Goal: Task Accomplishment & Management: Manage account settings

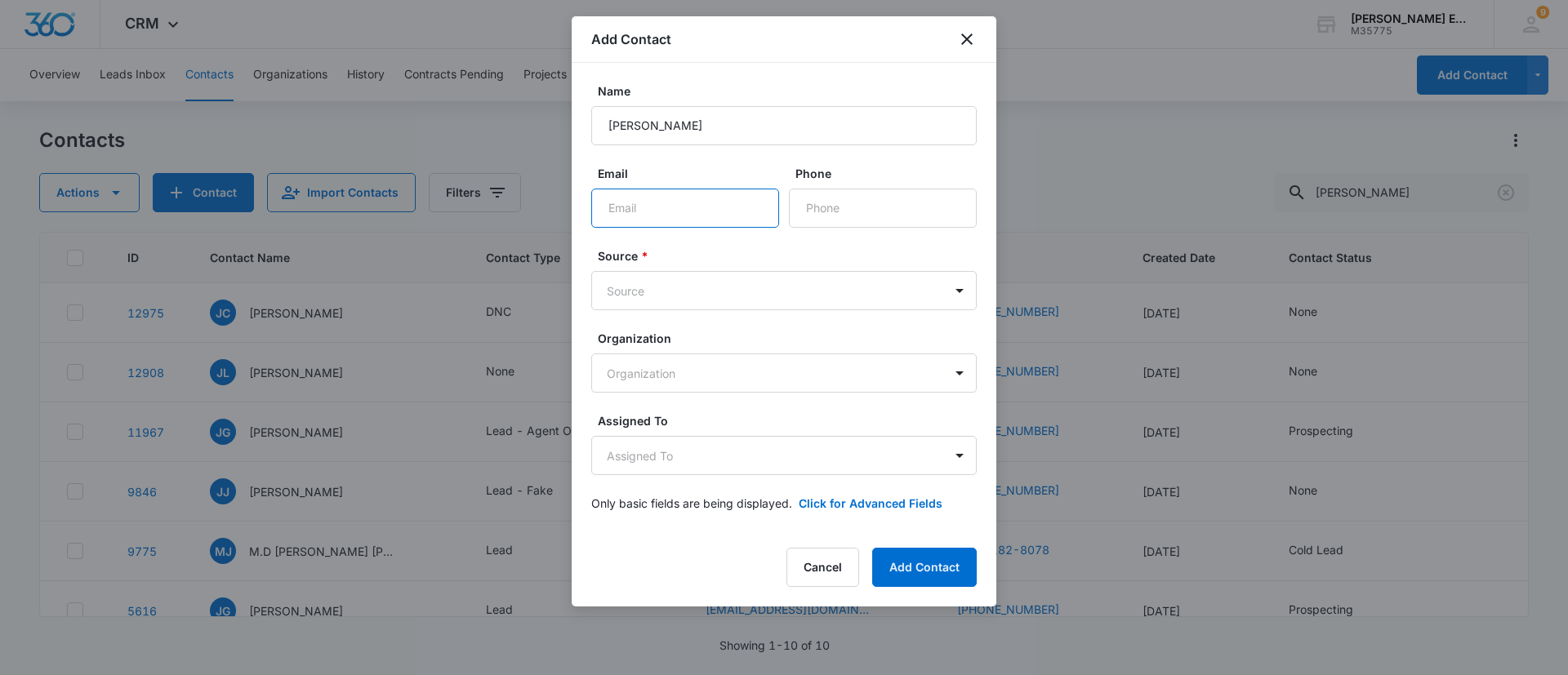
drag, startPoint x: 757, startPoint y: 215, endPoint x: 634, endPoint y: 205, distance: 123.4
paste input "[PERSON_NAME][EMAIL_ADDRESS][DOMAIN_NAME]"
type input "[PERSON_NAME][EMAIL_ADDRESS][DOMAIN_NAME]"
click at [820, 208] on input "Phone" at bounding box center [884, 208] width 188 height 39
paste input "[PHONE_NUMBER]"
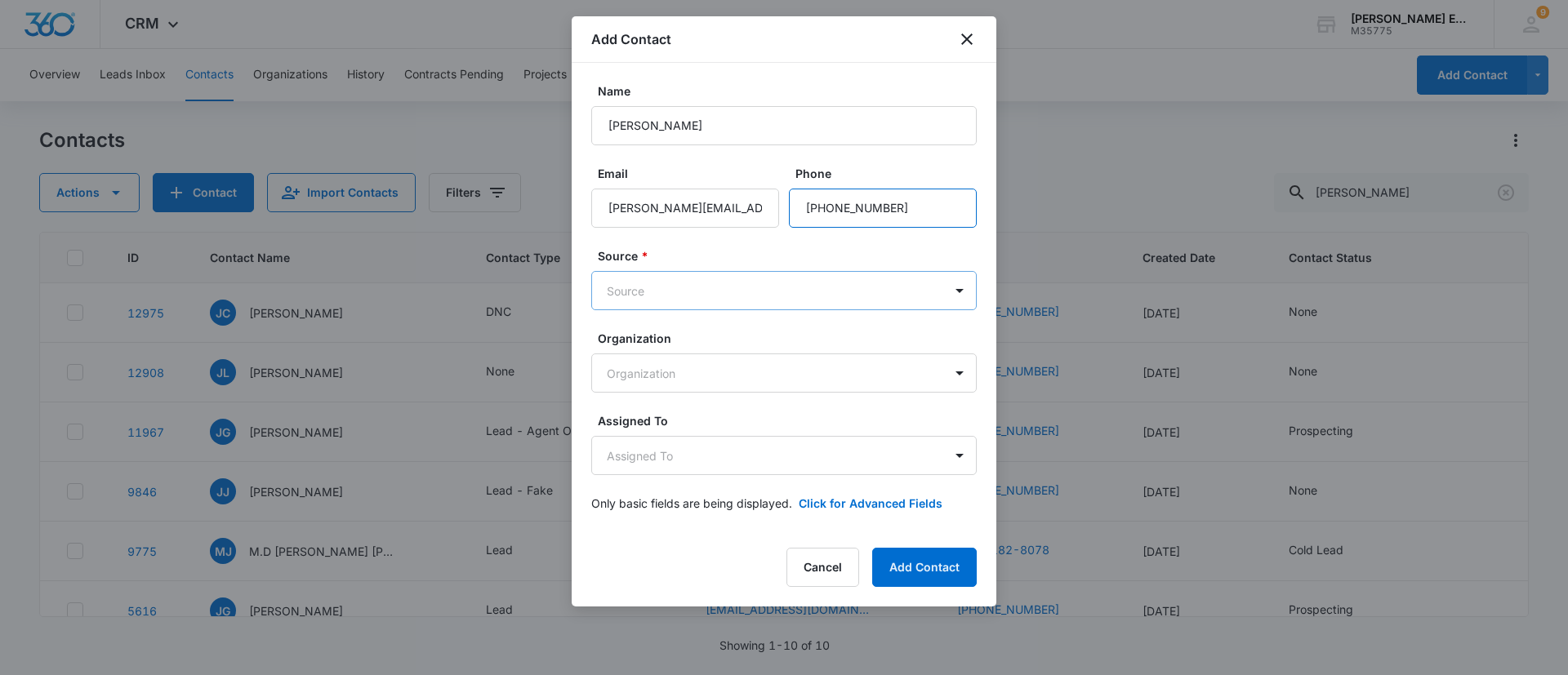
type input "[PHONE_NUMBER]"
click at [800, 292] on body "CRM Apps Reputation Websites Forms CRM Email Social Shop Payments POS Content A…" at bounding box center [784, 337] width 1568 height 675
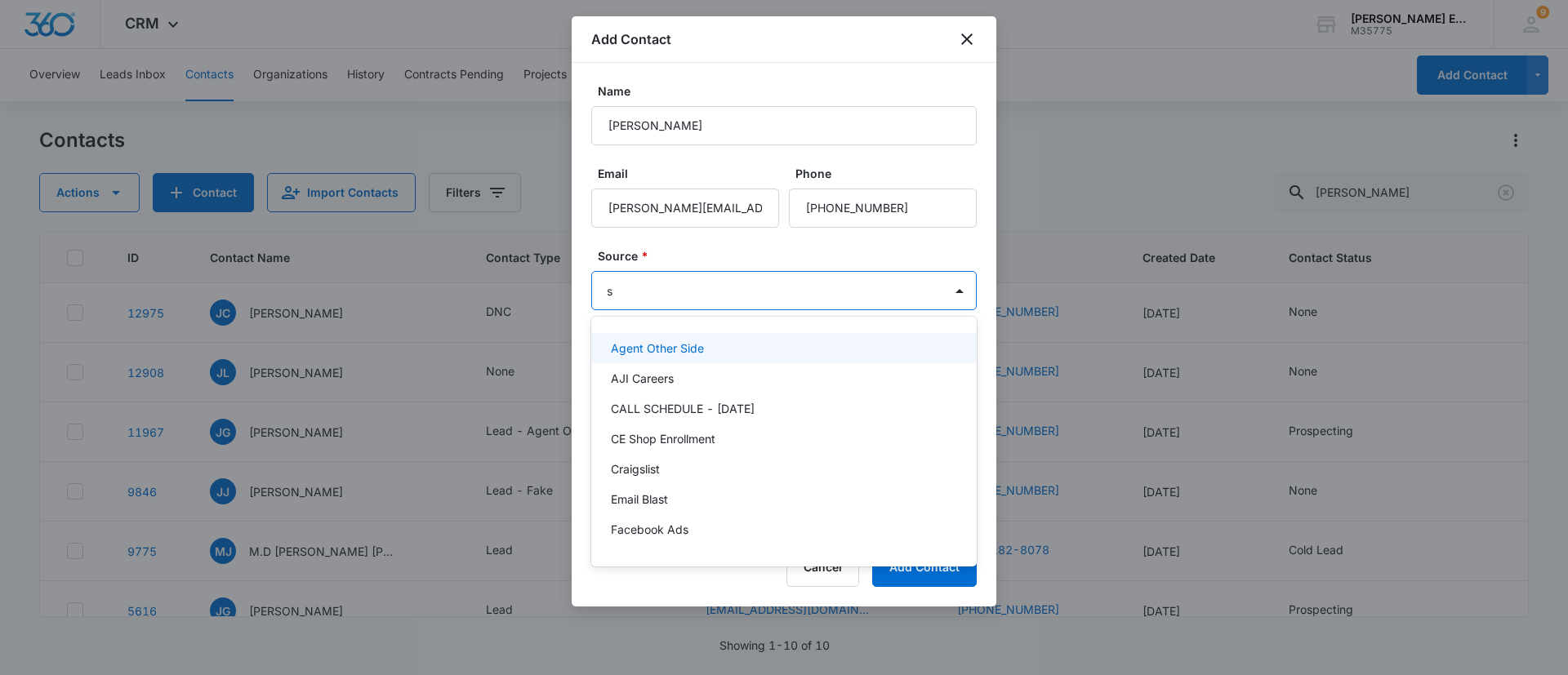
type input "sm"
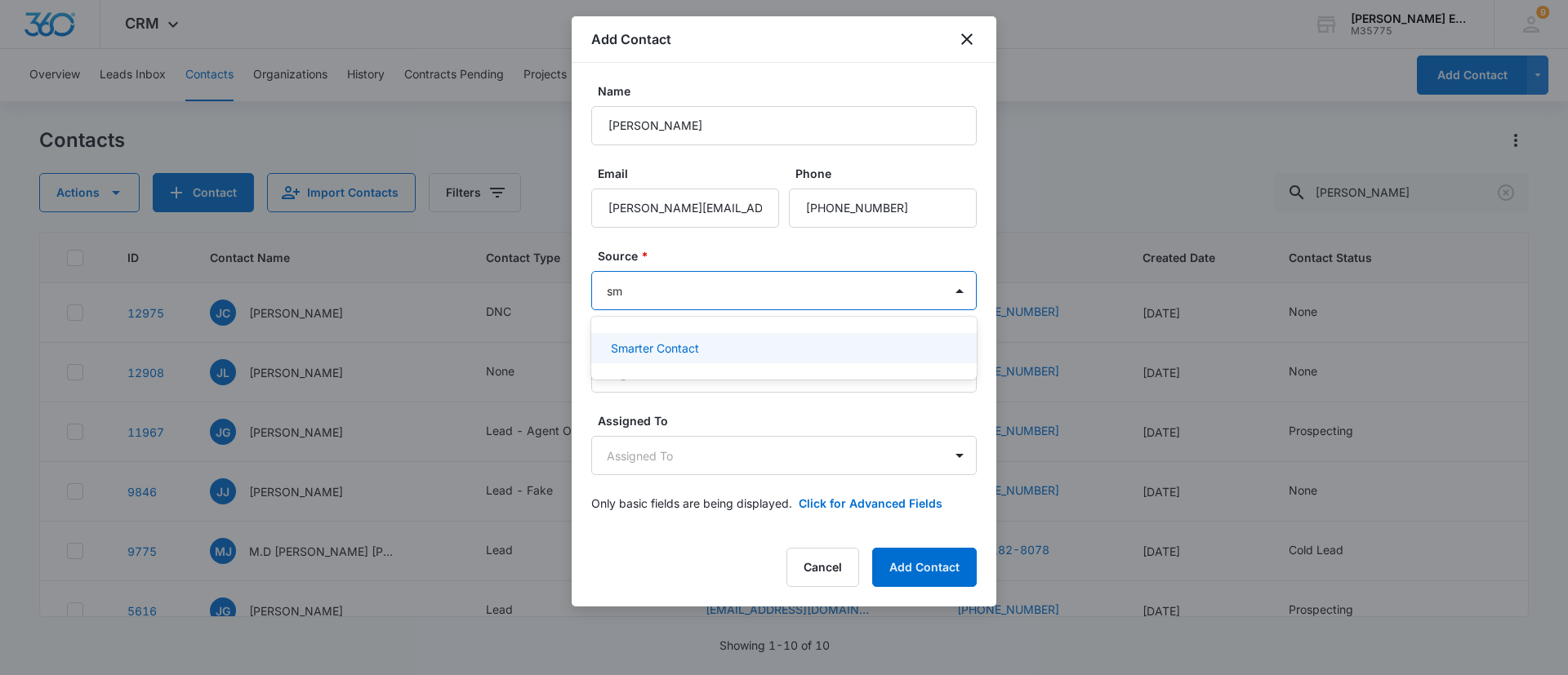
click at [829, 346] on div "Smarter Contact" at bounding box center [782, 348] width 343 height 17
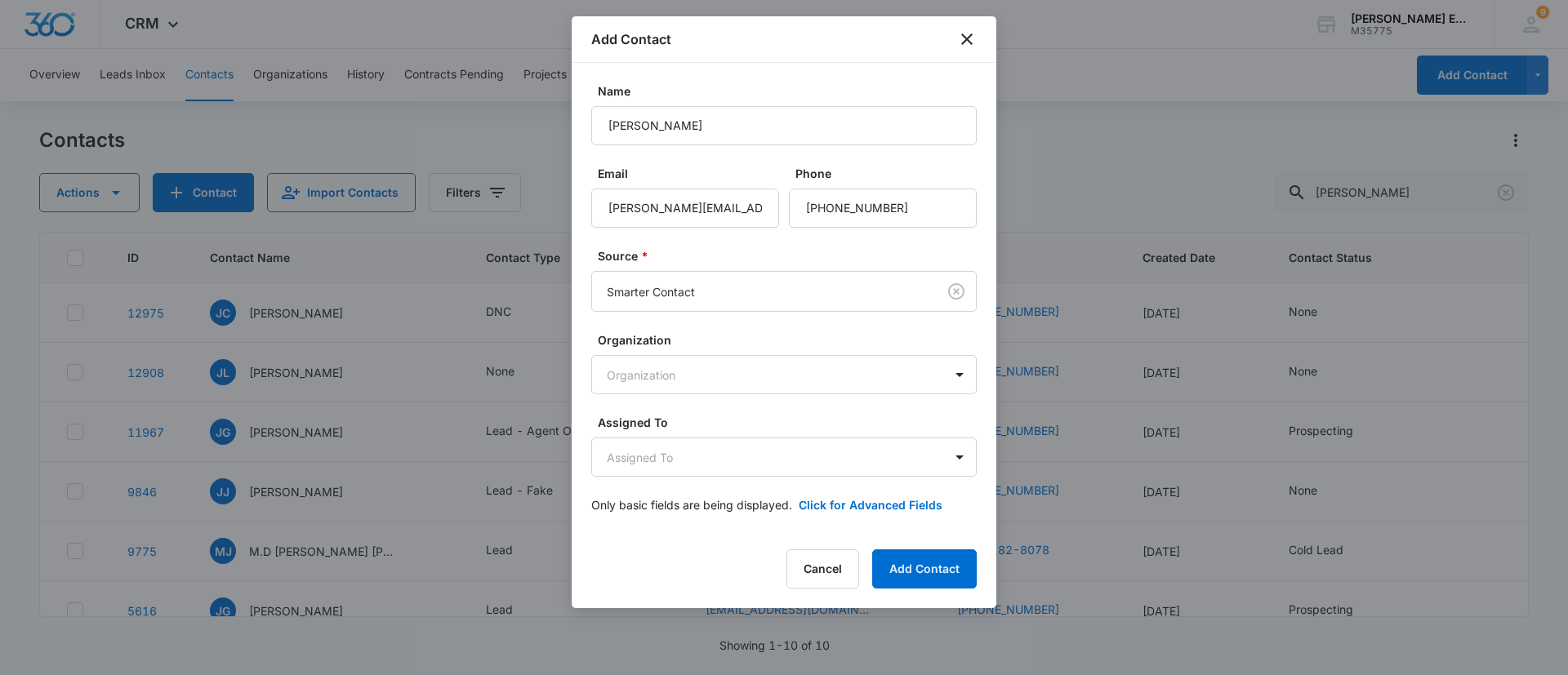
click at [837, 236] on form "Name Julio Caceres Email julio@caceresre.com Phone Source * Smarter Contact Org…" at bounding box center [784, 307] width 385 height 451
click at [797, 447] on body "CRM Apps Reputation Websites Forms CRM Email Social Shop Payments POS Content A…" at bounding box center [784, 337] width 1568 height 675
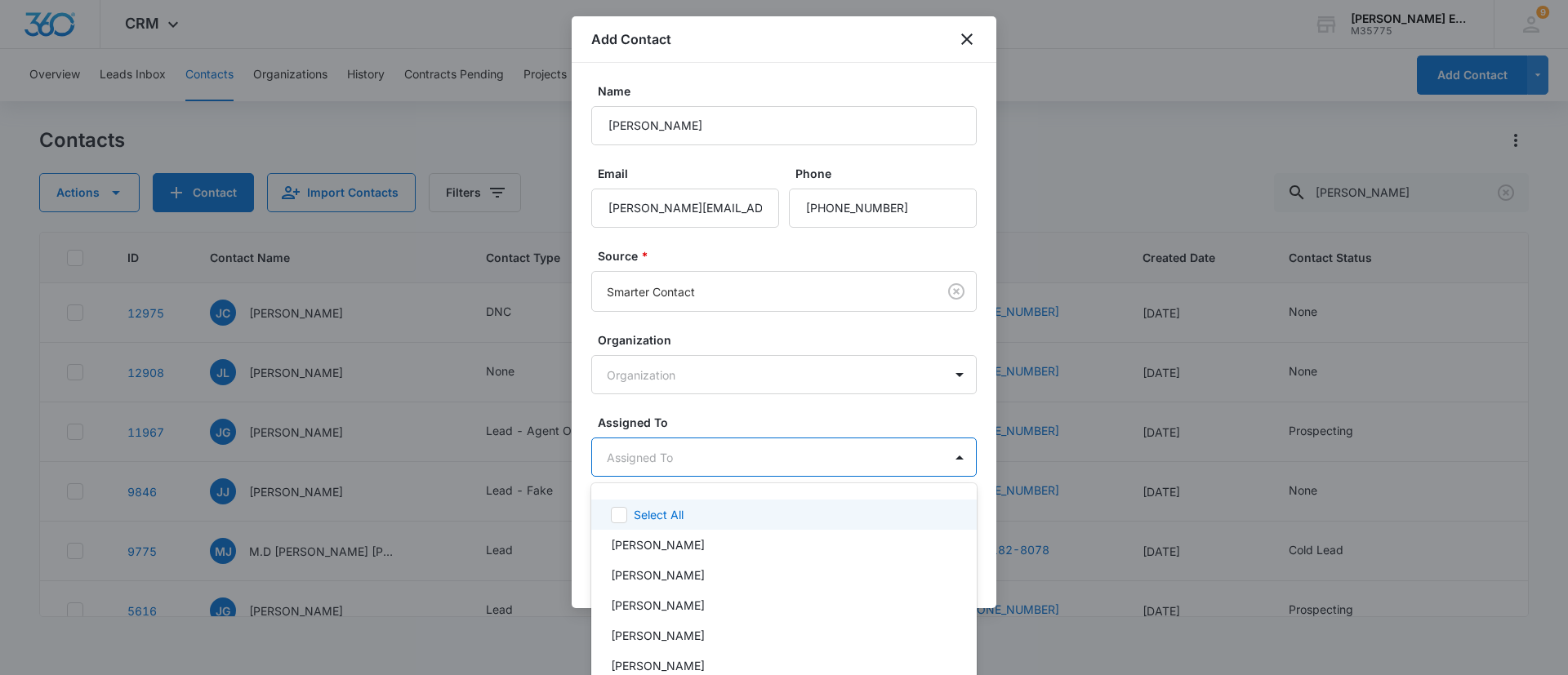
click at [814, 336] on div at bounding box center [784, 337] width 1568 height 675
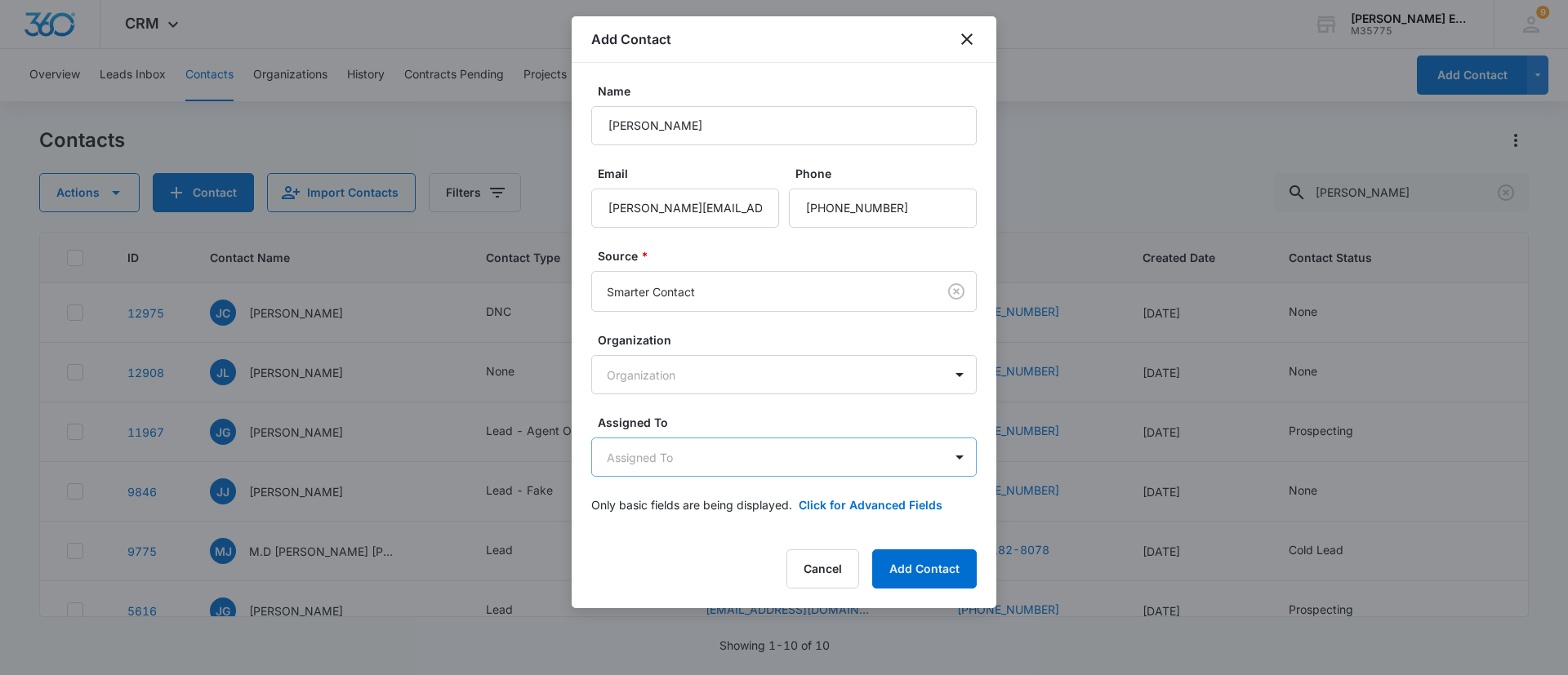
click at [756, 451] on body "CRM Apps Reputation Websites Forms CRM Email Social Shop Payments POS Content A…" at bounding box center [784, 337] width 1568 height 675
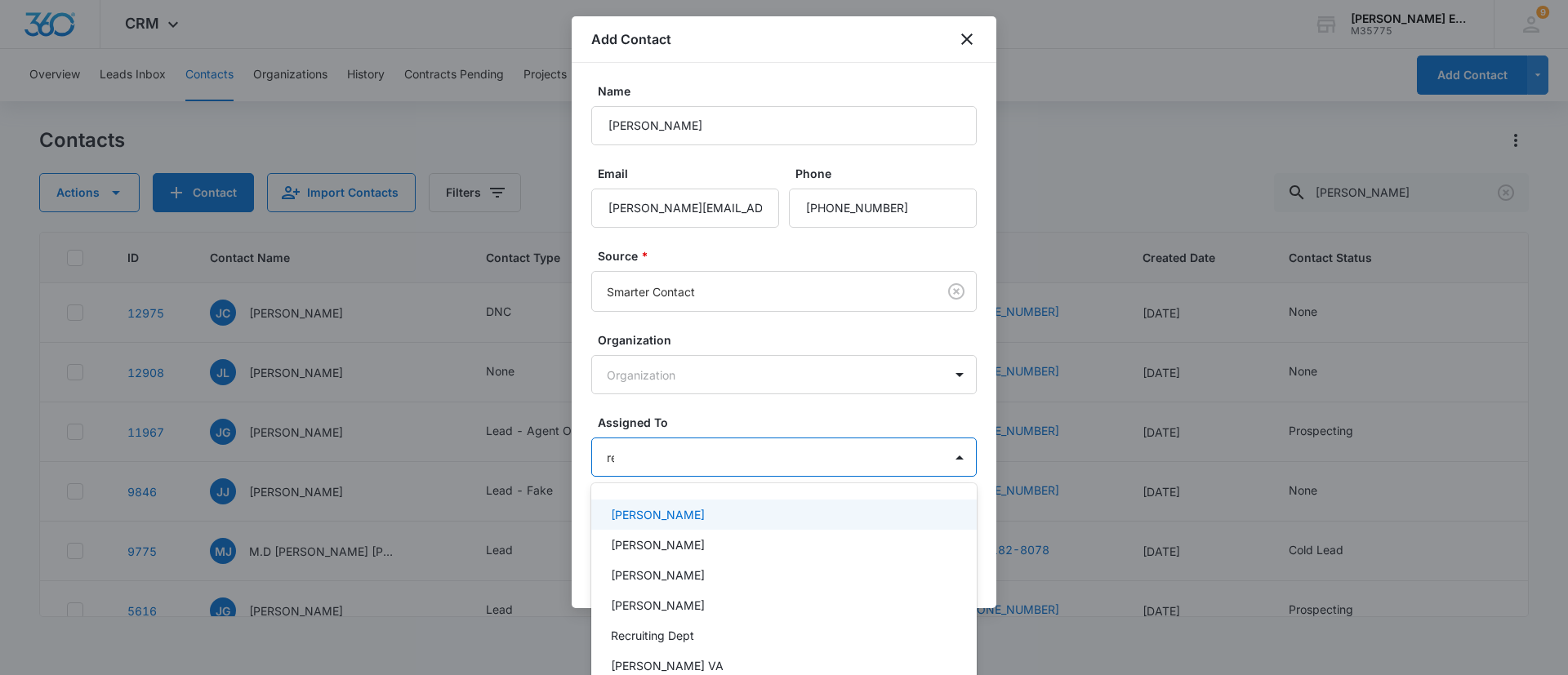
type input "rec"
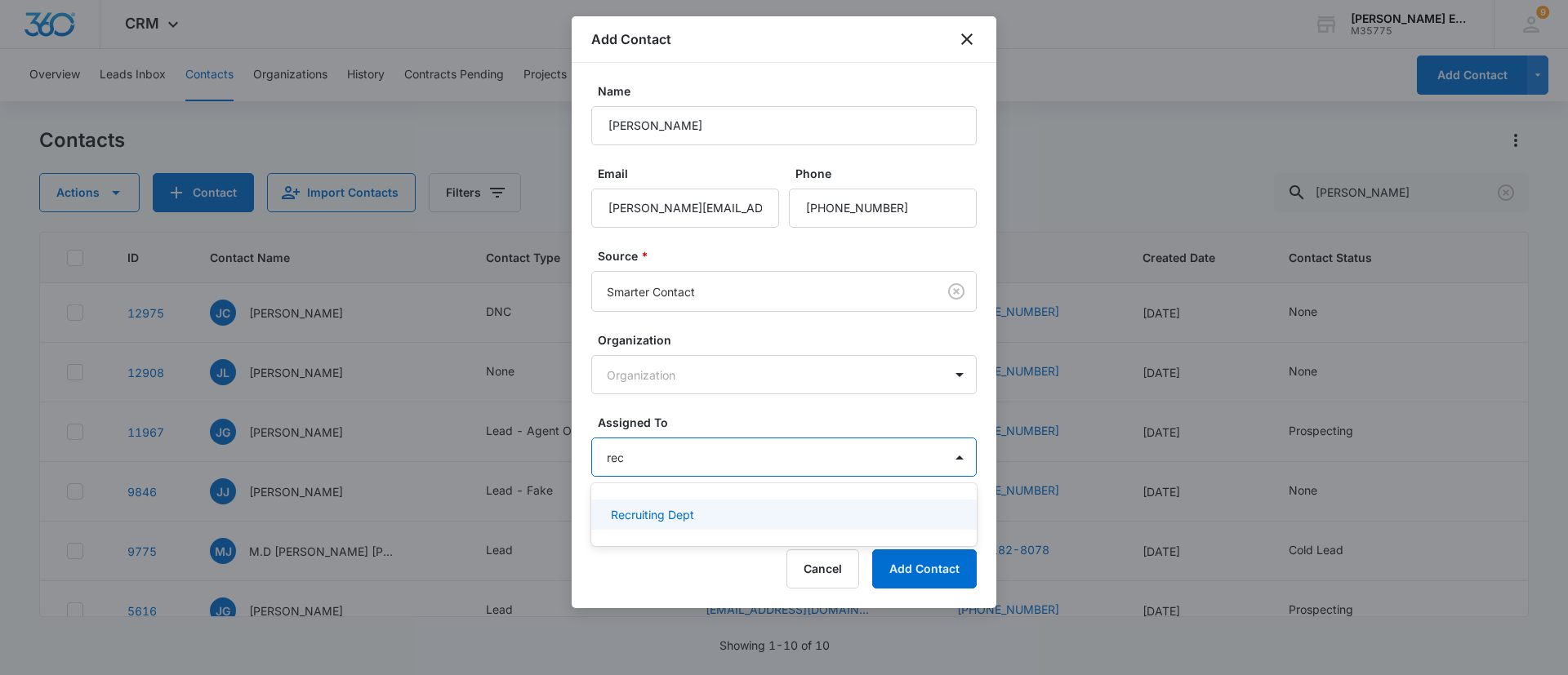
click at [741, 517] on div "Recruiting Dept" at bounding box center [782, 515] width 343 height 17
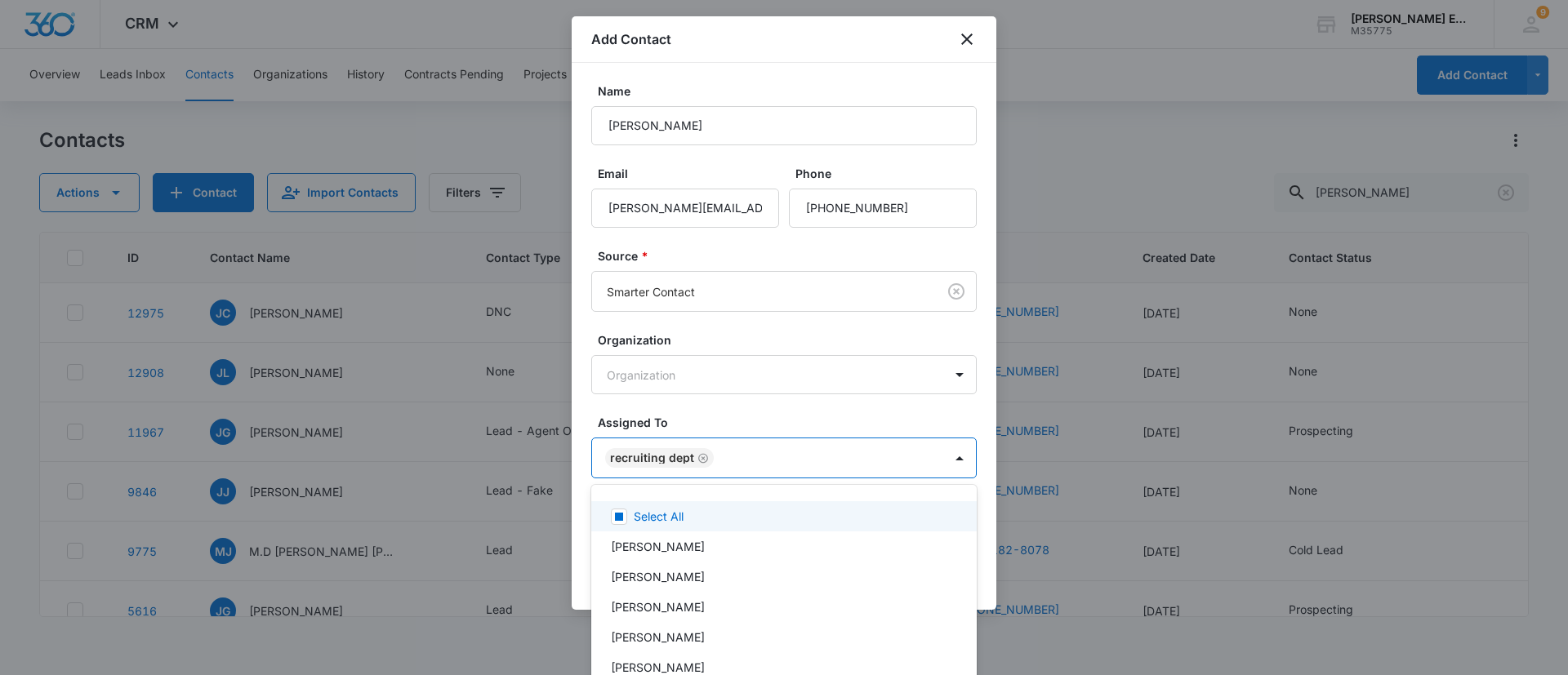
click at [768, 414] on div at bounding box center [784, 337] width 1568 height 675
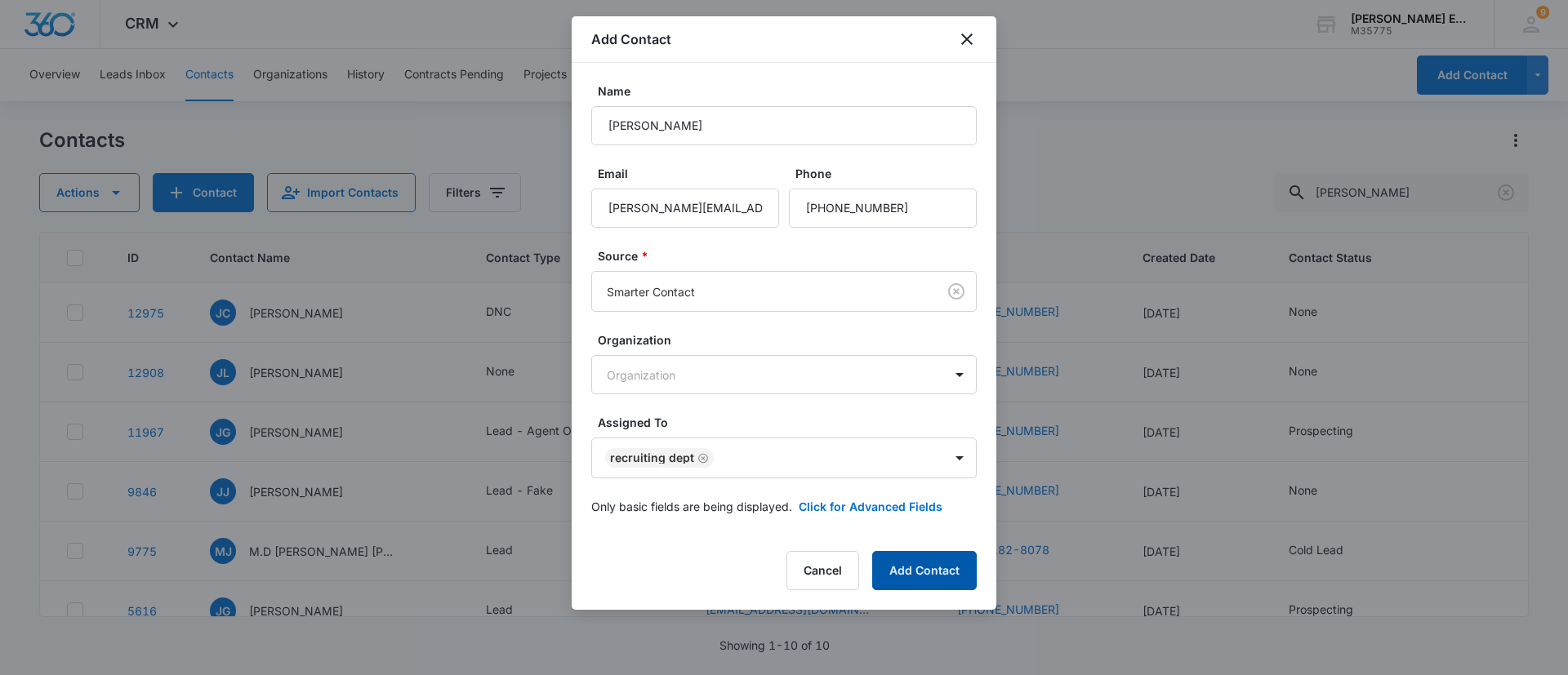
click at [892, 565] on button "Add Contact" at bounding box center [924, 571] width 104 height 39
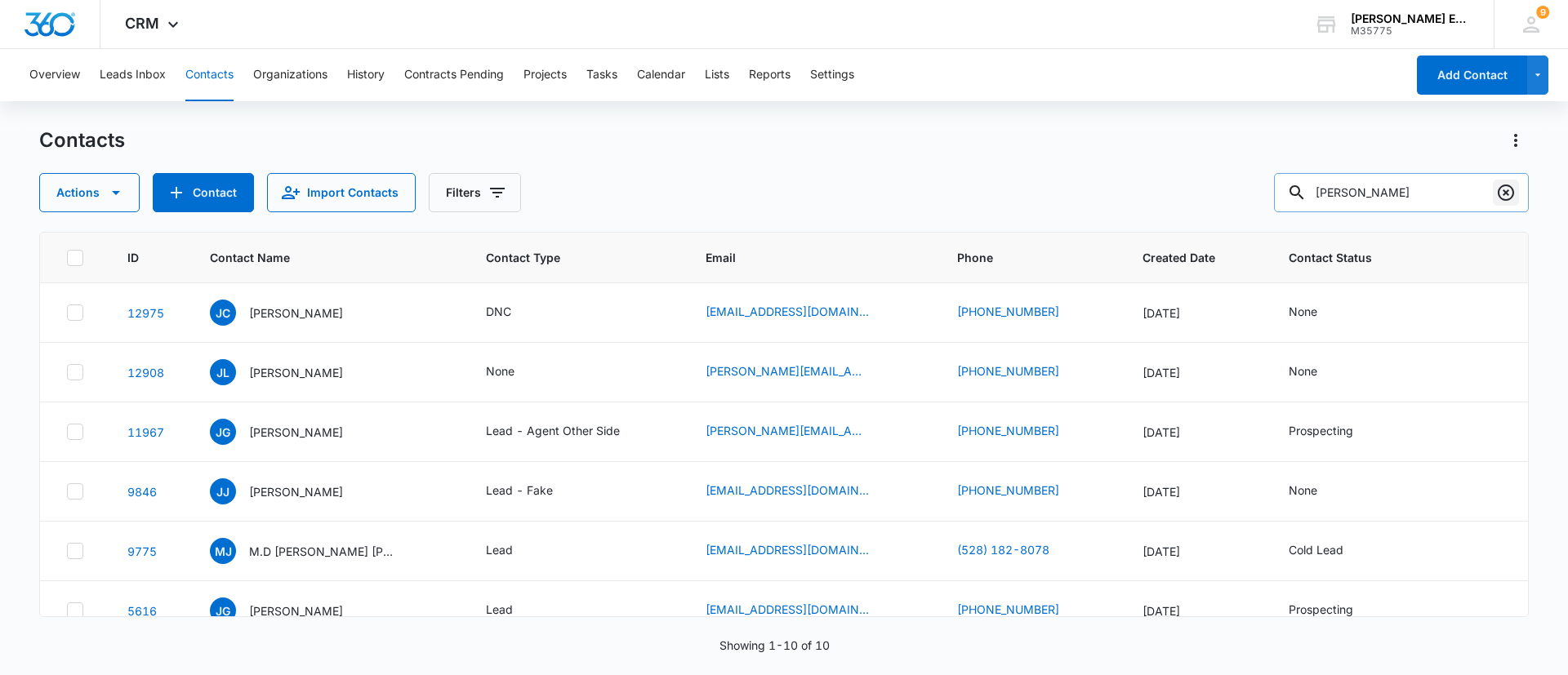
click at [1507, 184] on icon "Clear" at bounding box center [1506, 192] width 19 height 19
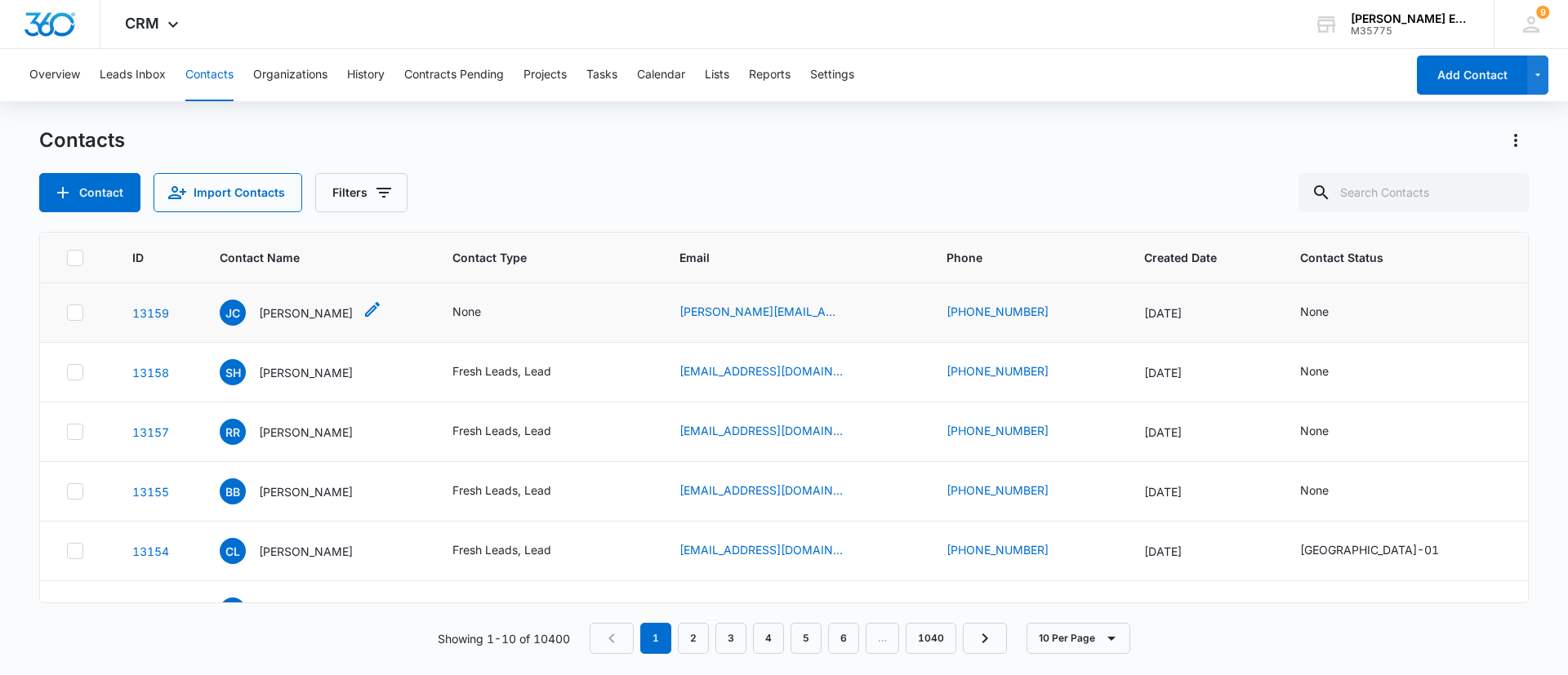
click at [313, 311] on p "[PERSON_NAME]" at bounding box center [306, 313] width 94 height 17
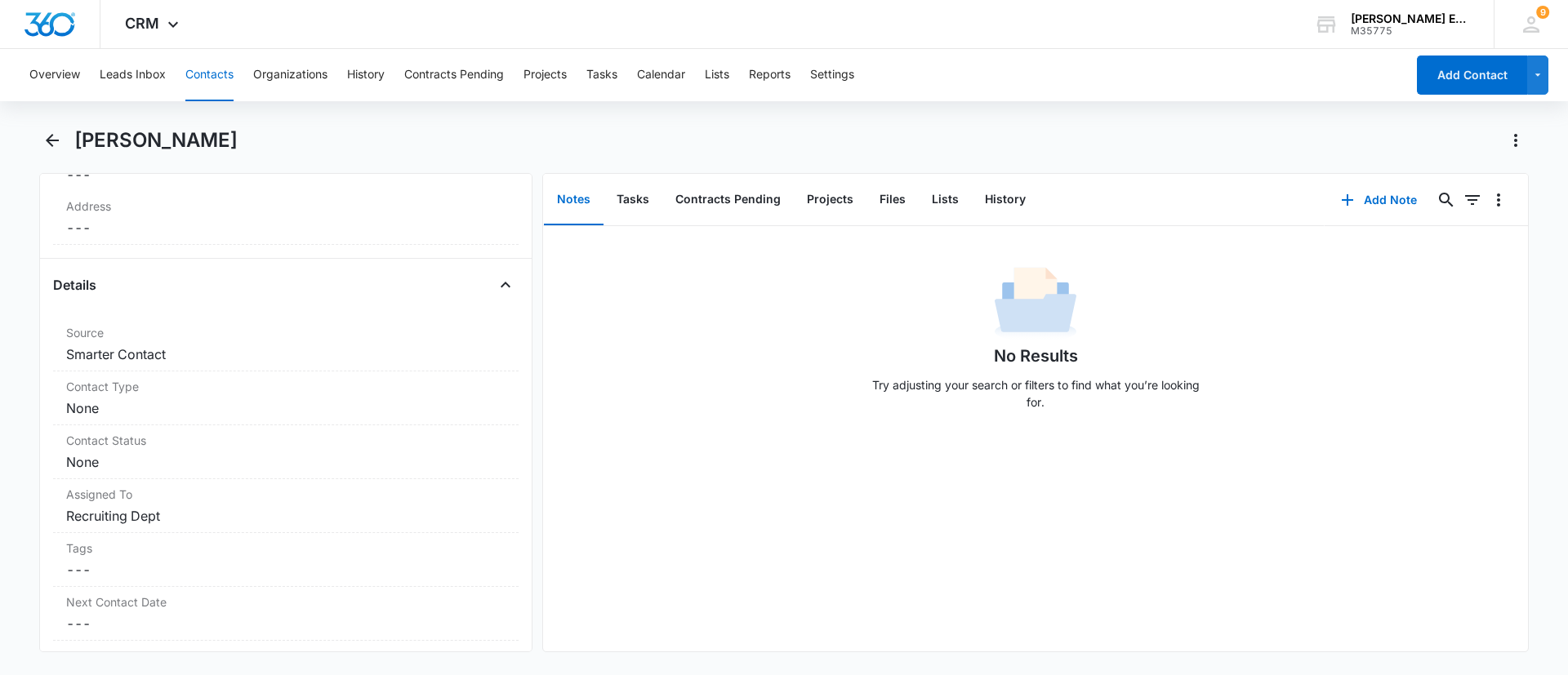
scroll to position [620, 0]
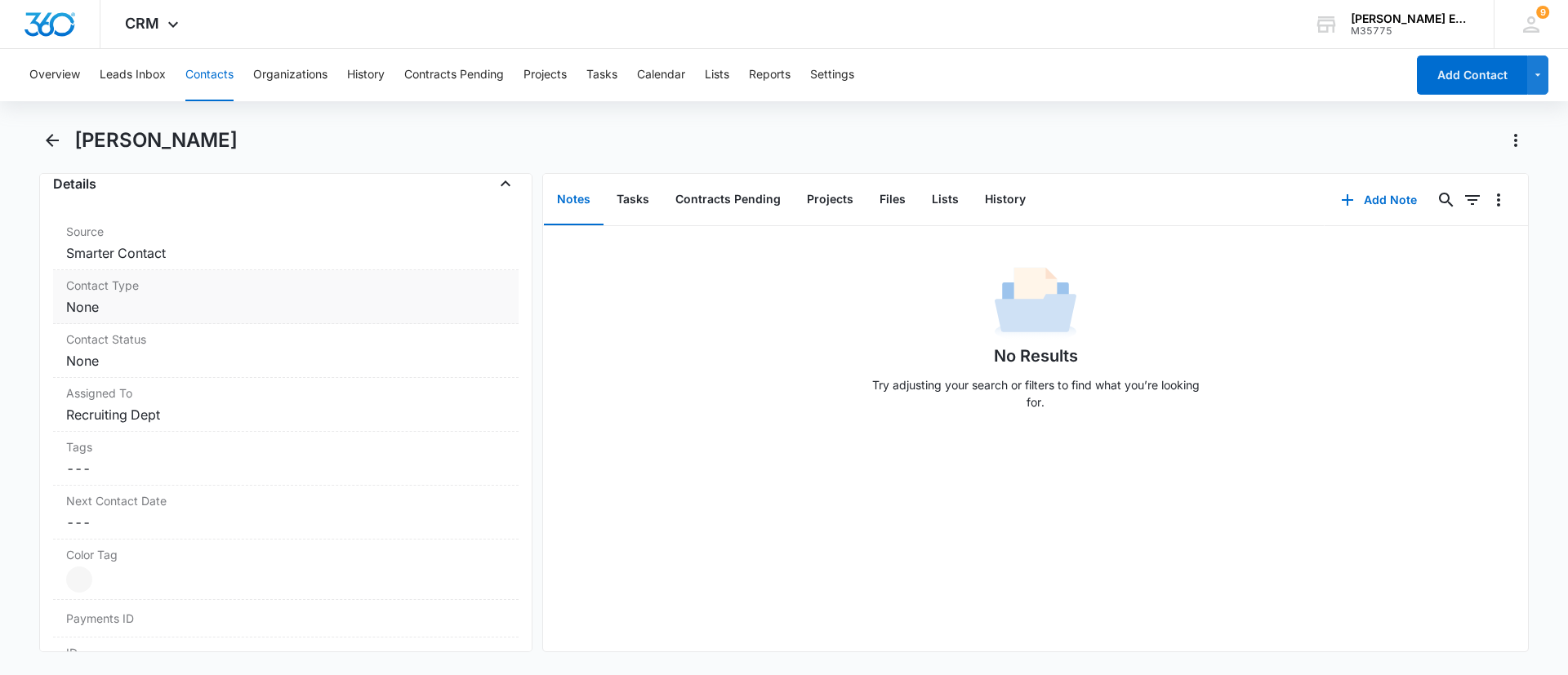
click at [391, 309] on dd "Cancel Save Changes None" at bounding box center [285, 307] width 440 height 19
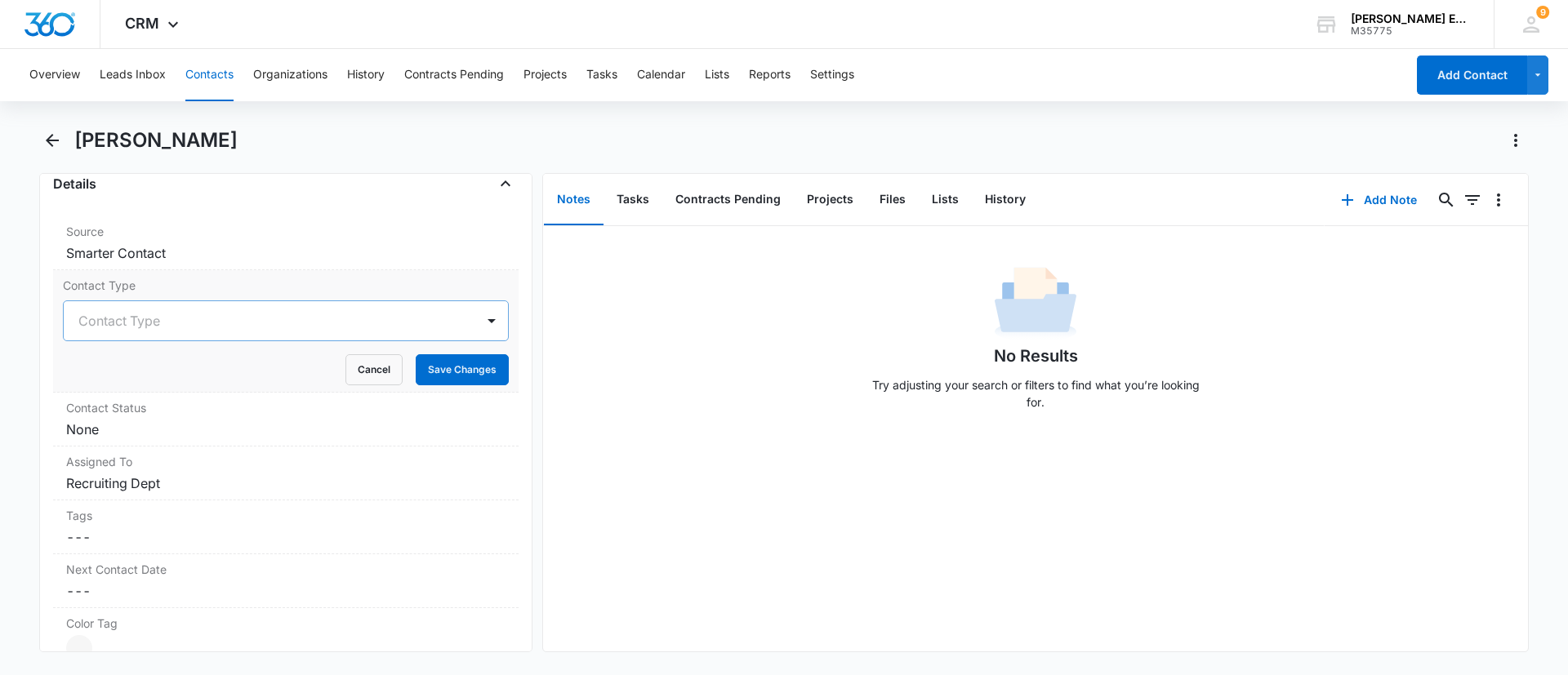
click at [272, 325] on div at bounding box center [267, 320] width 376 height 23
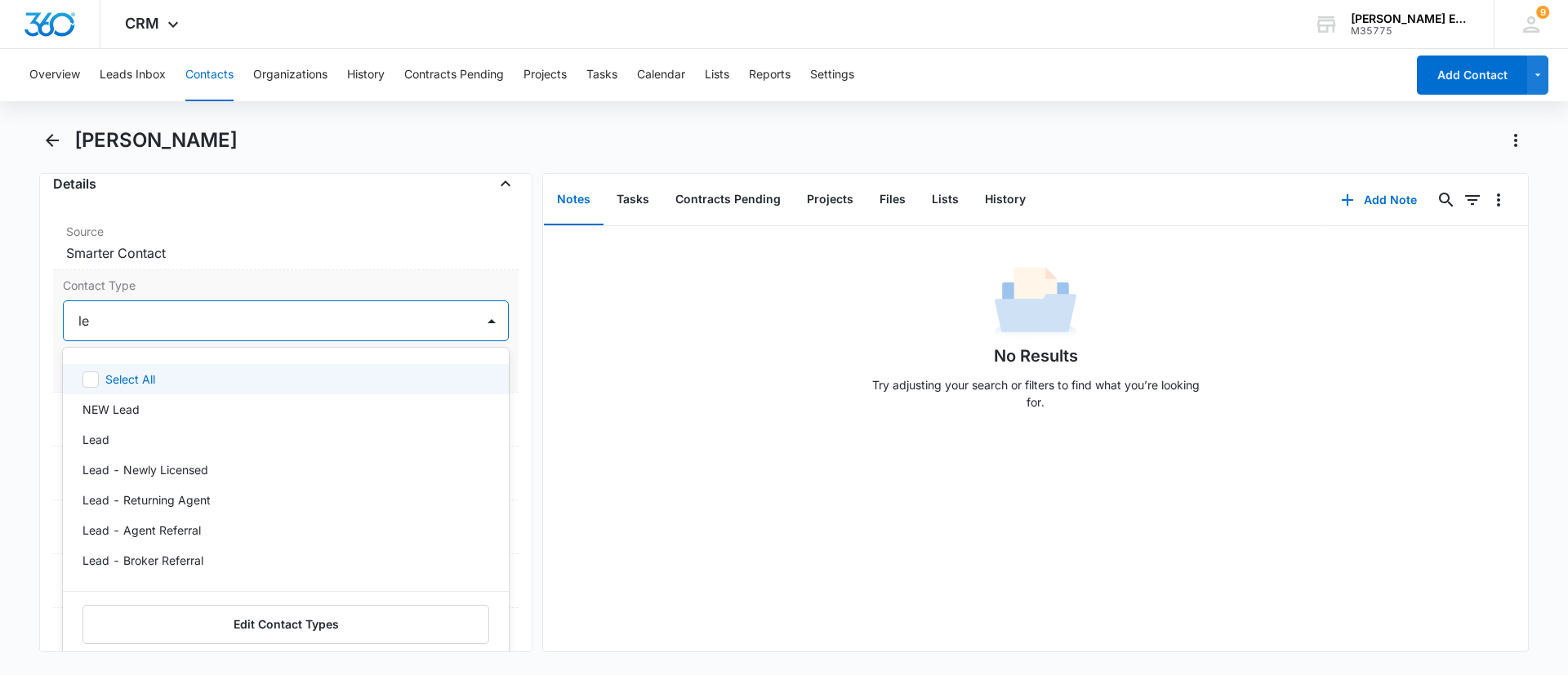
type input "lea"
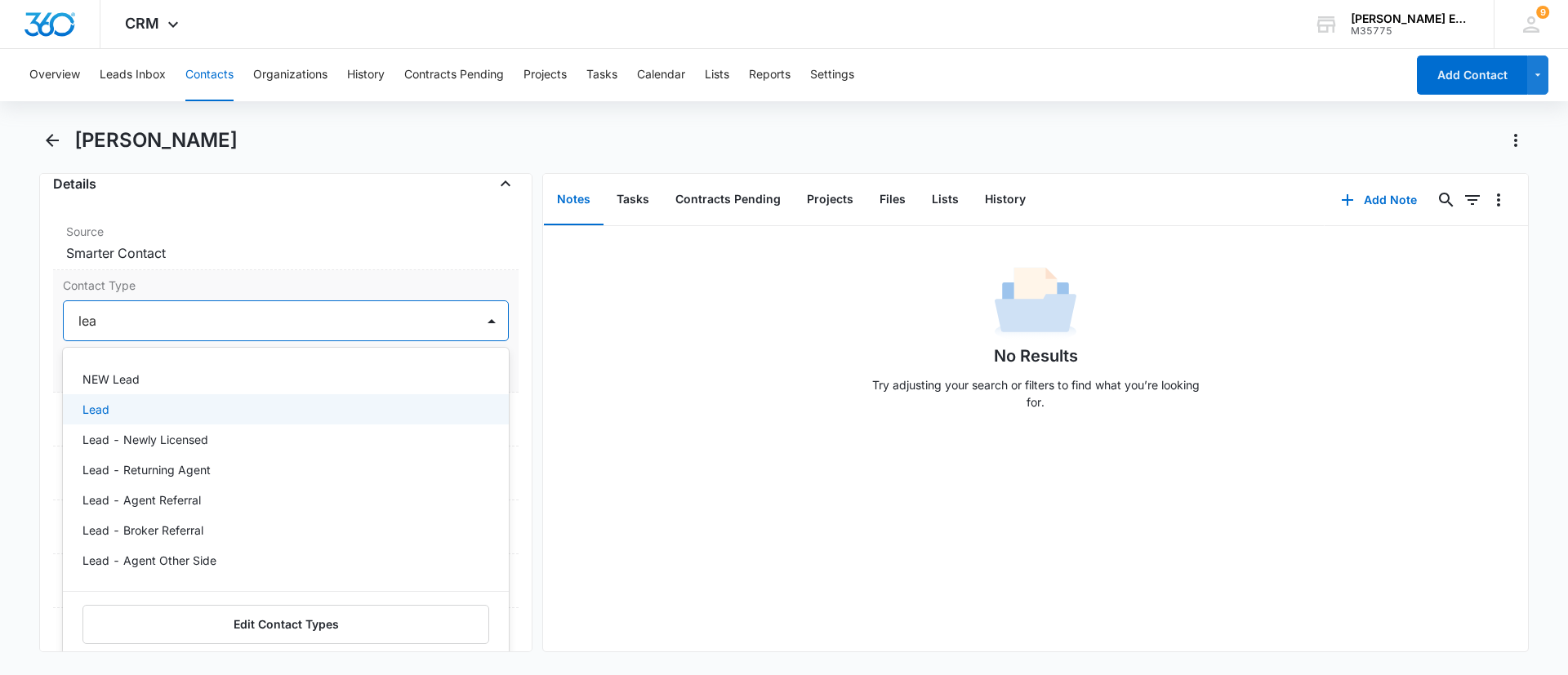
click at [256, 397] on div "Lead" at bounding box center [285, 410] width 446 height 30
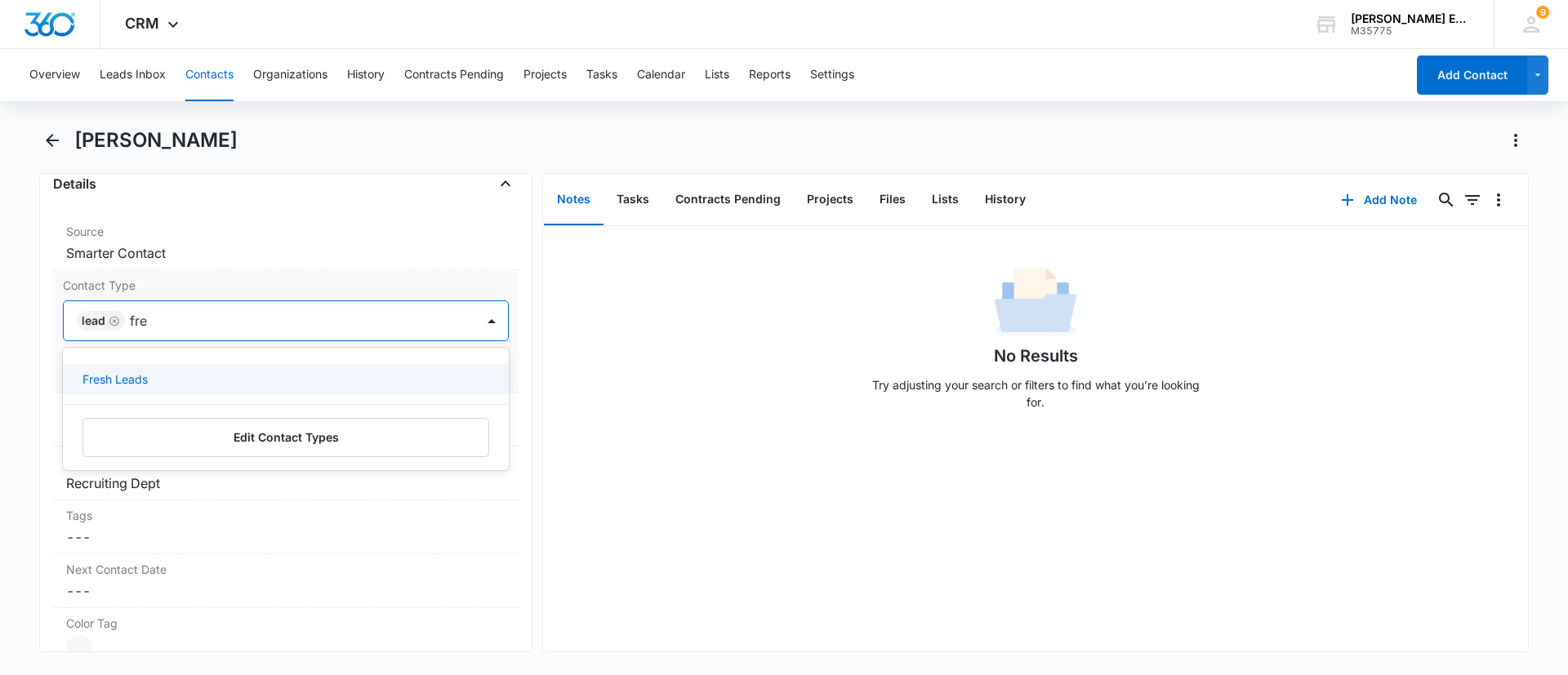
type input "fres"
click at [256, 390] on div "Fresh Leads" at bounding box center [285, 379] width 446 height 30
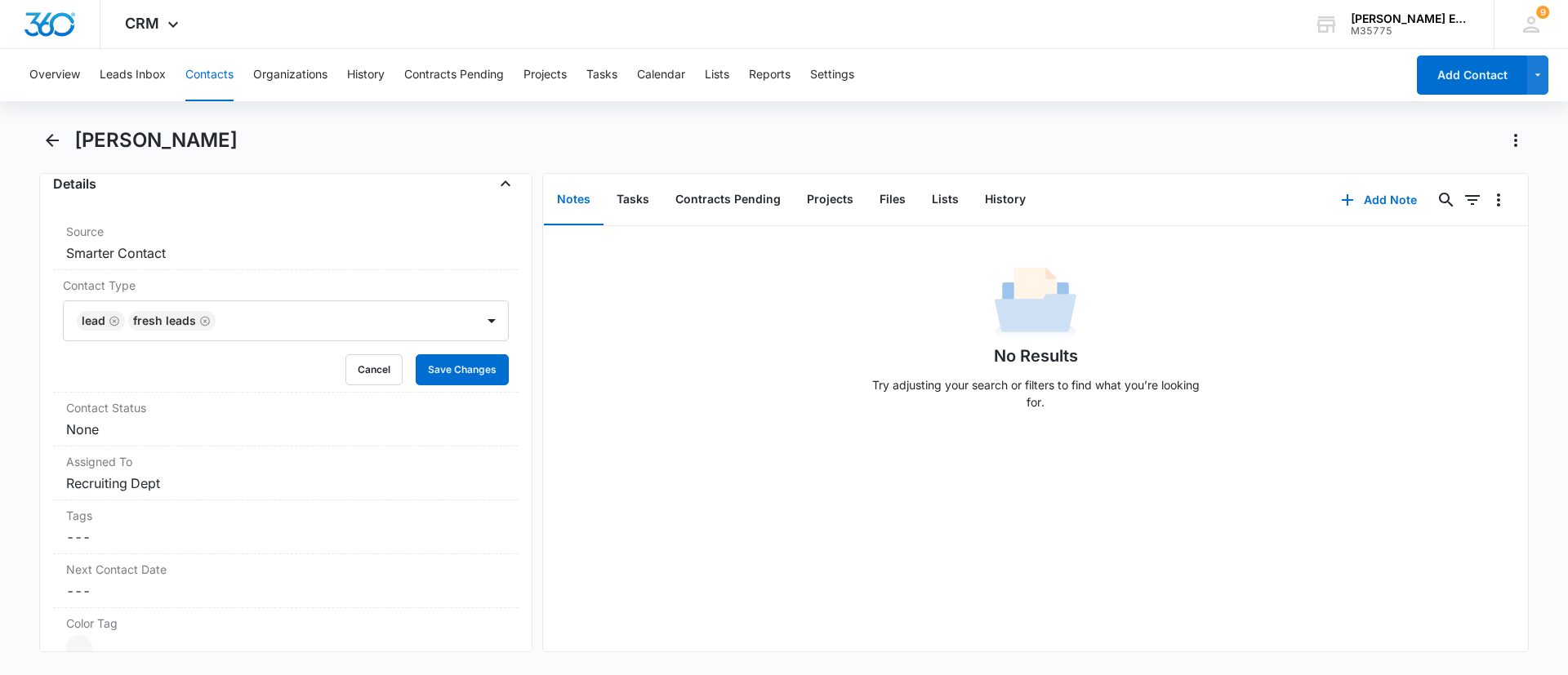
click at [592, 424] on div "No Results Try adjusting your search or filters to find what you’re looking for." at bounding box center [1035, 439] width 985 height 425
click at [471, 379] on button "Save Changes" at bounding box center [463, 370] width 93 height 31
click at [340, 412] on label "Contact Status" at bounding box center [285, 408] width 440 height 17
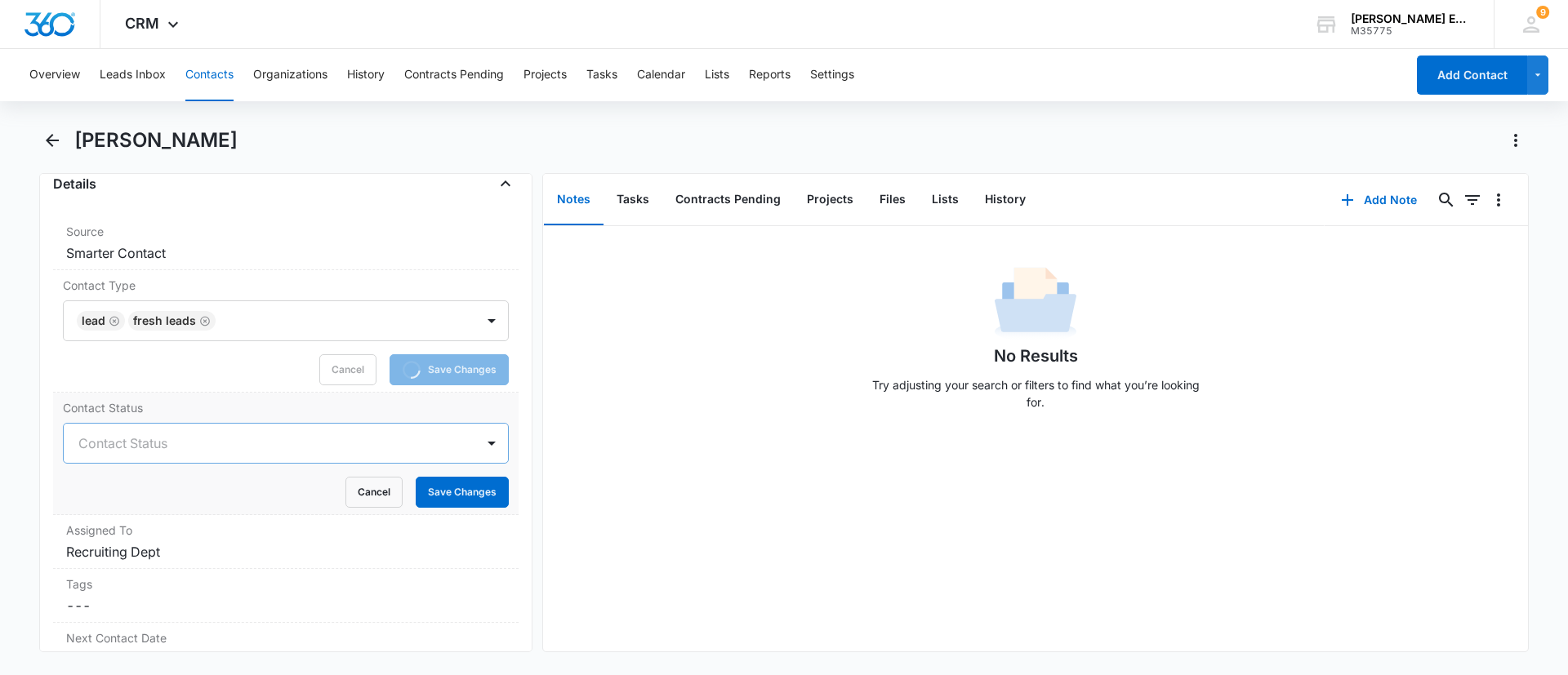
click at [113, 452] on div at bounding box center [267, 443] width 376 height 23
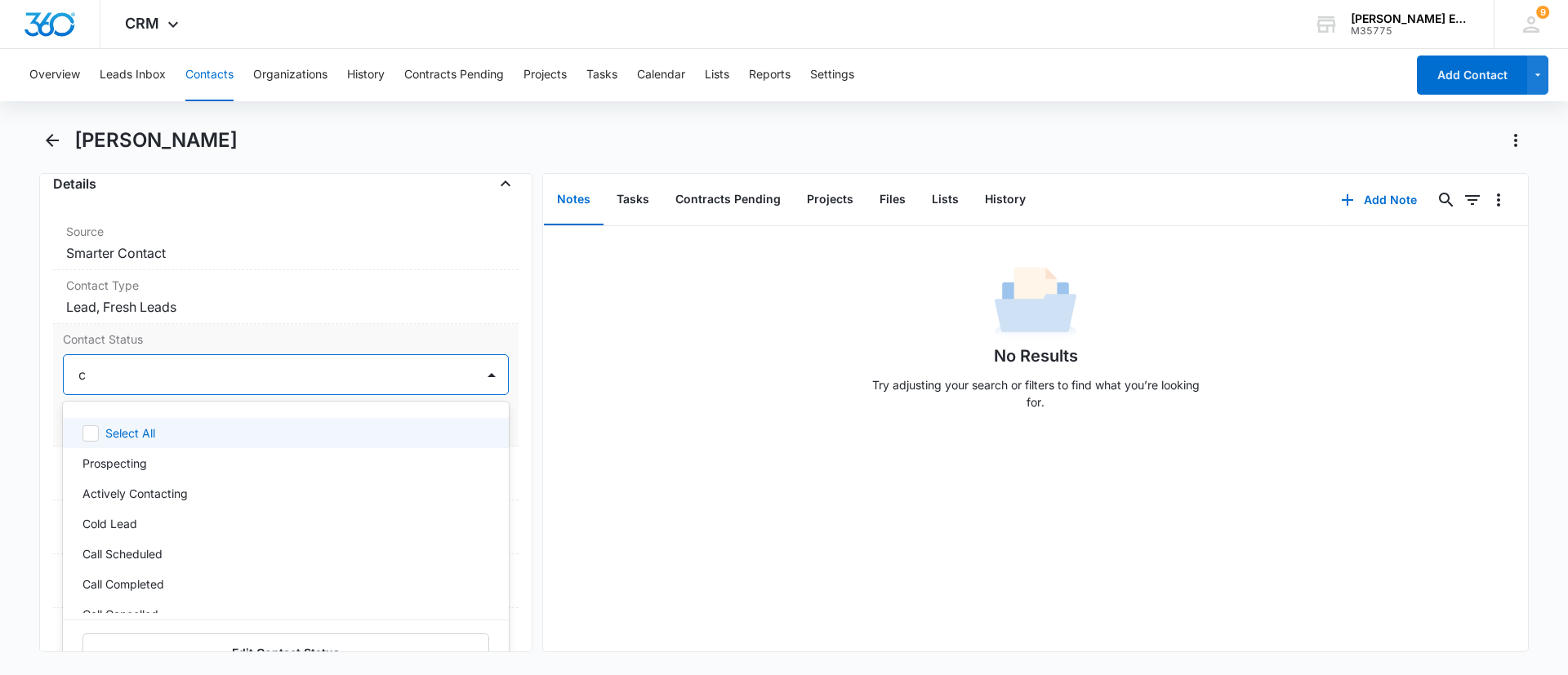
type input "ca"
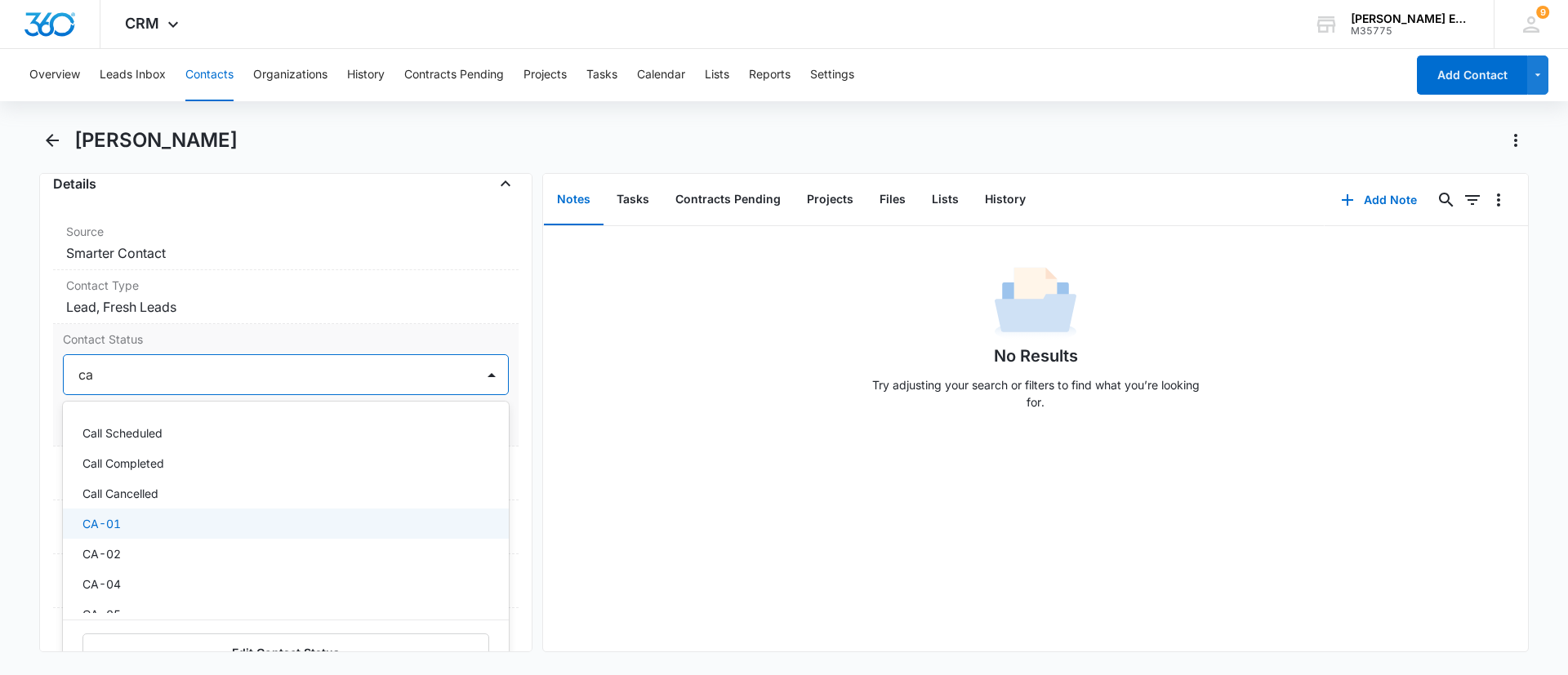
click at [142, 523] on div "CA-01" at bounding box center [284, 523] width 403 height 17
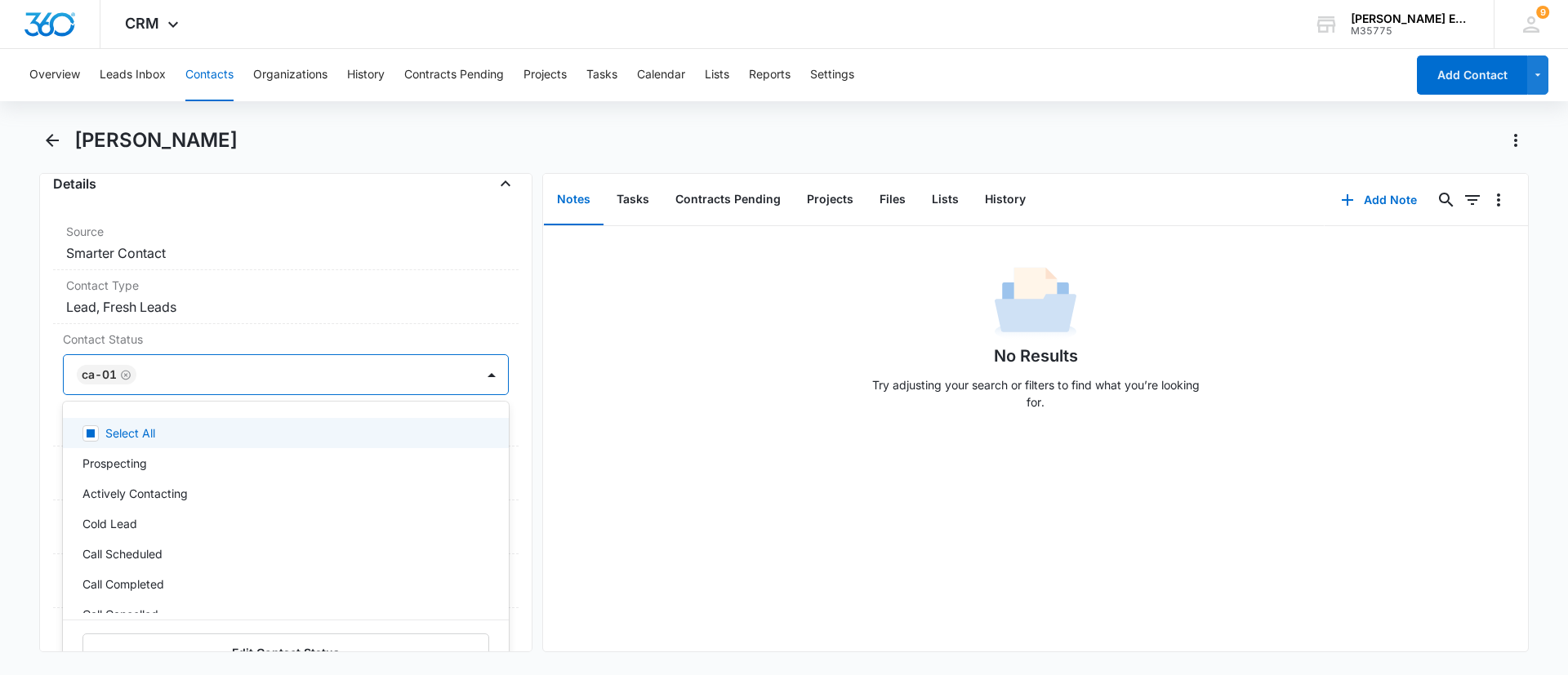
drag, startPoint x: 629, startPoint y: 385, endPoint x: 619, endPoint y: 393, distance: 12.8
click at [629, 387] on div "No Results Try adjusting your search or filters to find what you’re looking for." at bounding box center [1035, 343] width 985 height 162
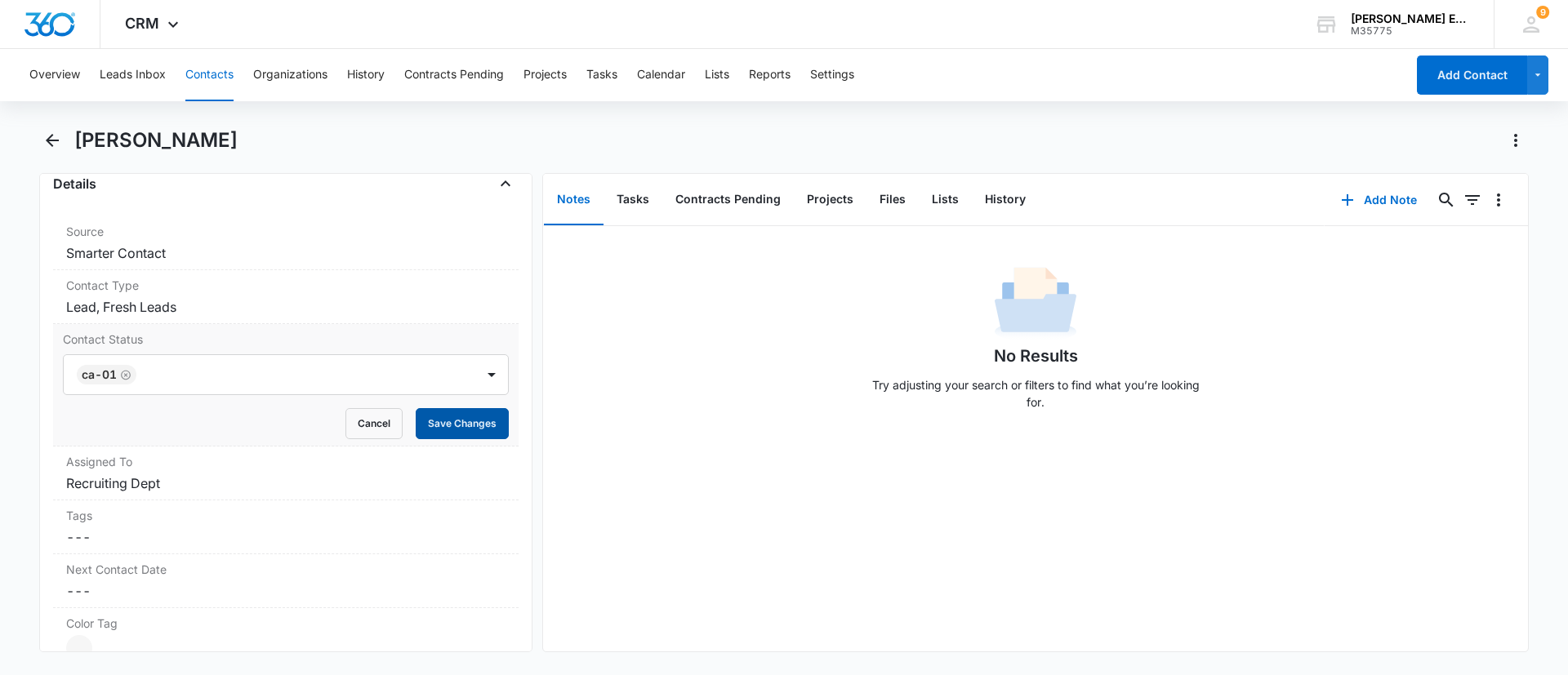
click at [457, 423] on button "Save Changes" at bounding box center [463, 423] width 93 height 31
